Goal: Task Accomplishment & Management: Manage account settings

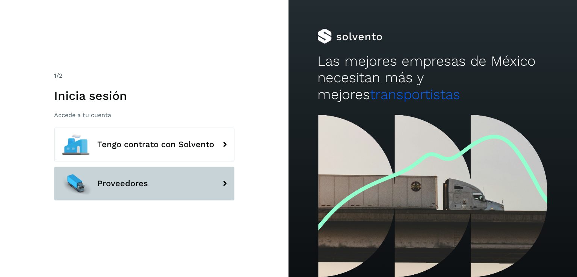
click at [128, 179] on span "Proveedores" at bounding box center [122, 183] width 51 height 9
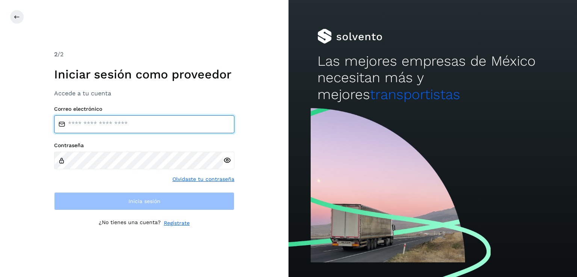
click at [93, 119] on input "email" at bounding box center [144, 124] width 180 height 18
type input "**********"
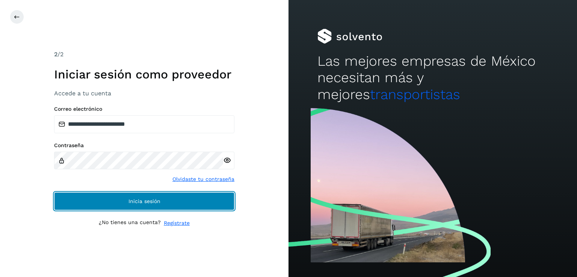
click at [108, 207] on button "Inicia sesión" at bounding box center [144, 201] width 180 height 18
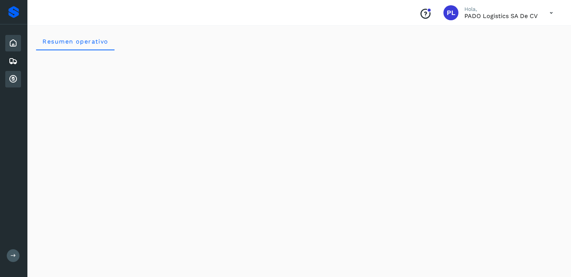
click at [12, 79] on icon at bounding box center [13, 79] width 9 height 9
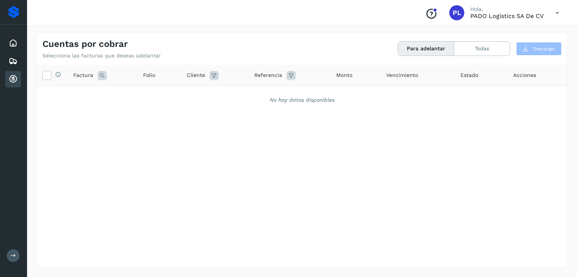
click at [553, 15] on icon at bounding box center [556, 12] width 15 height 15
click at [502, 35] on div "Cerrar sesión" at bounding box center [519, 34] width 89 height 14
